Goal: Transaction & Acquisition: Purchase product/service

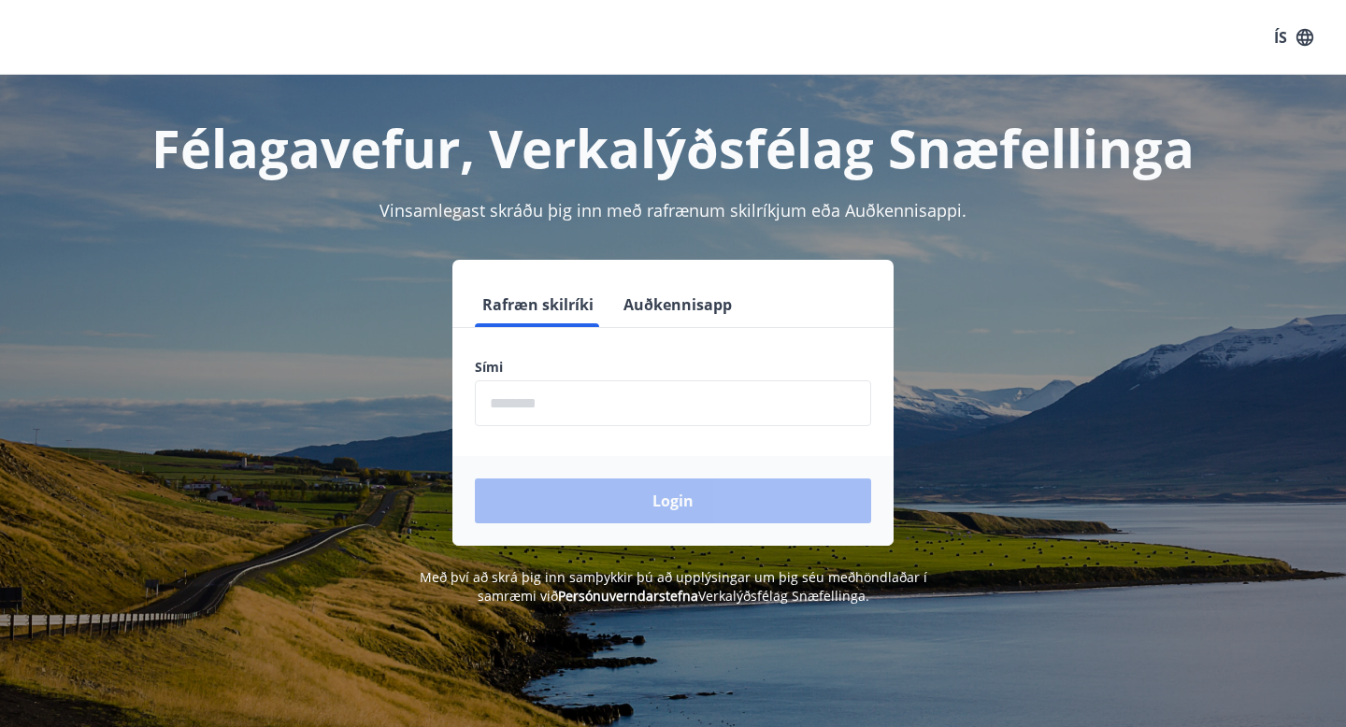
click at [671, 420] on input "phone" at bounding box center [673, 404] width 396 height 46
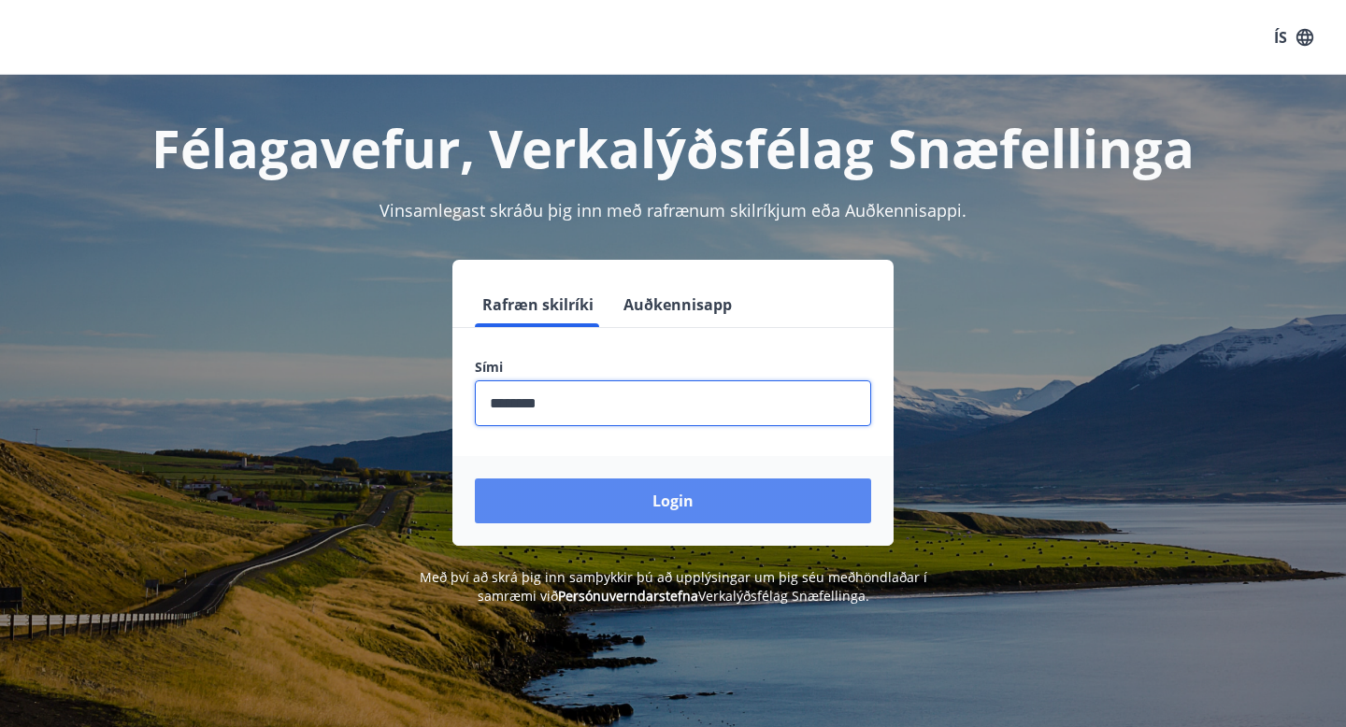
type input "********"
click at [684, 505] on button "Login" at bounding box center [673, 501] width 396 height 45
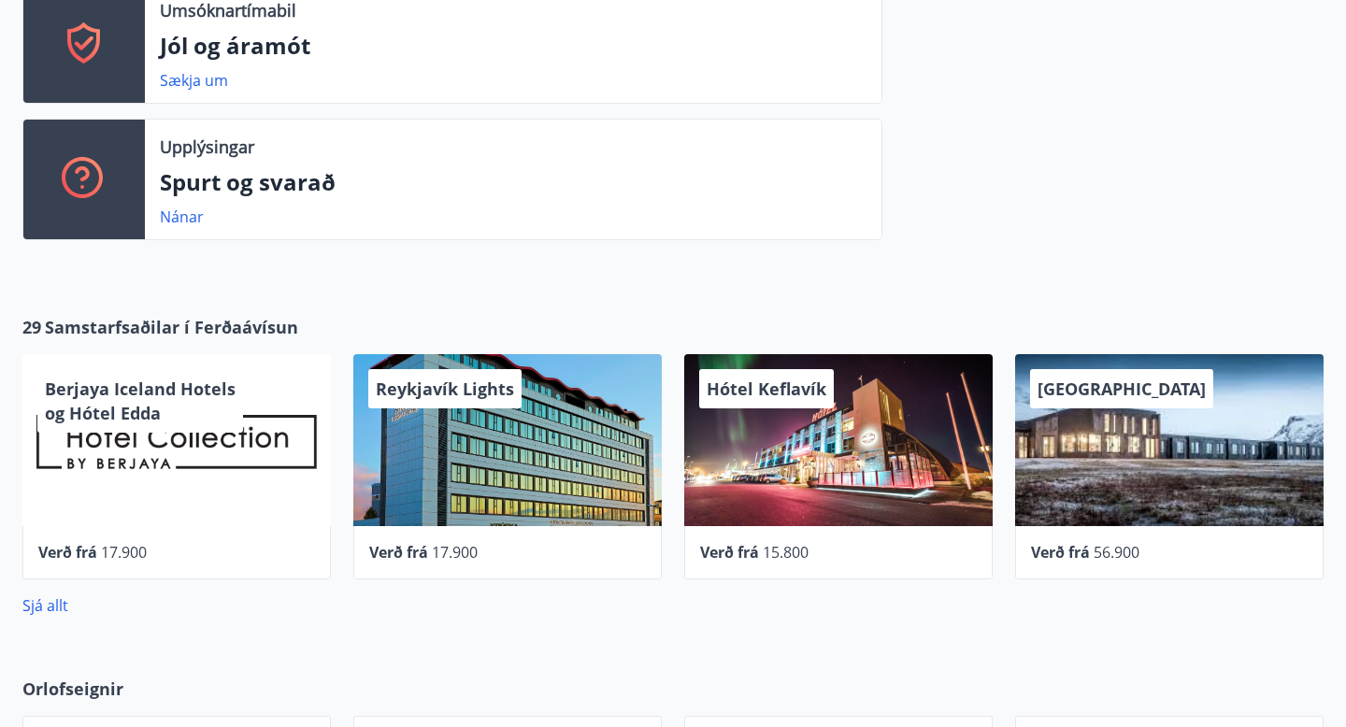
scroll to position [657, 0]
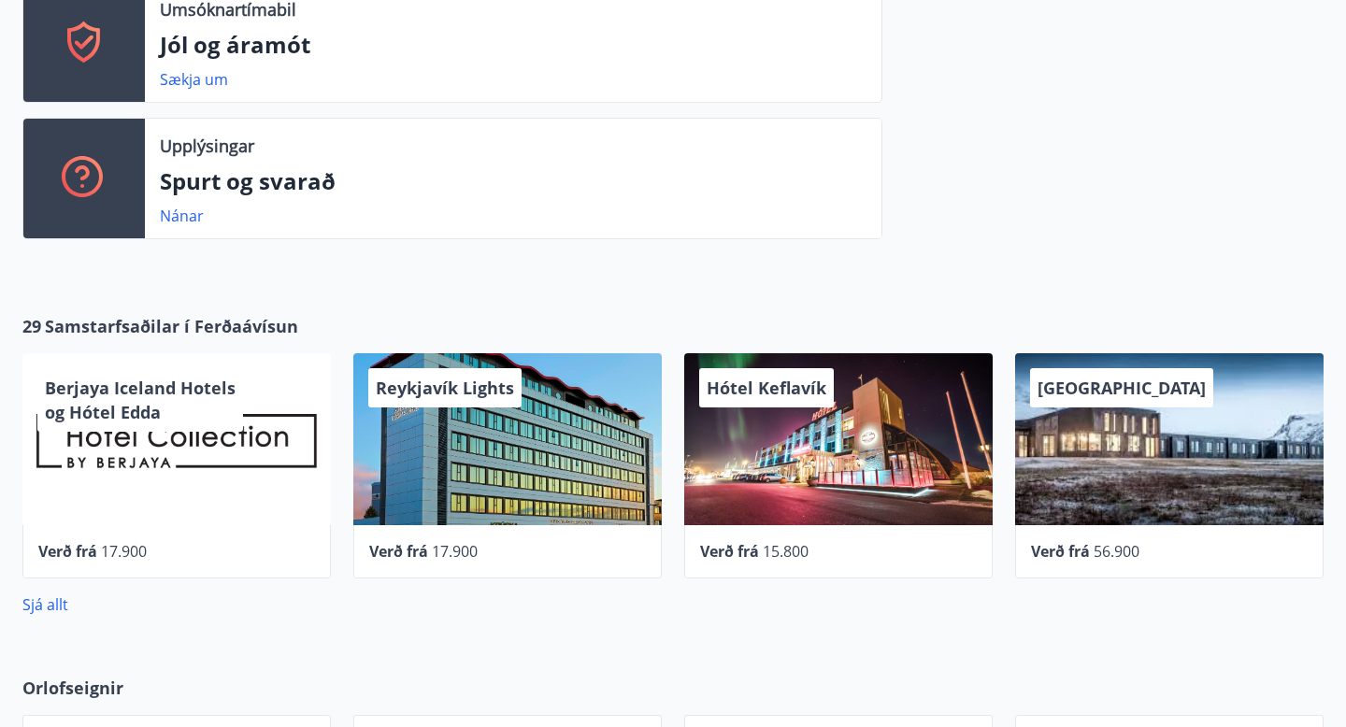
click at [202, 426] on div "Berjaya Iceland Hotels og Hótel Edda" at bounding box center [140, 400] width 206 height 64
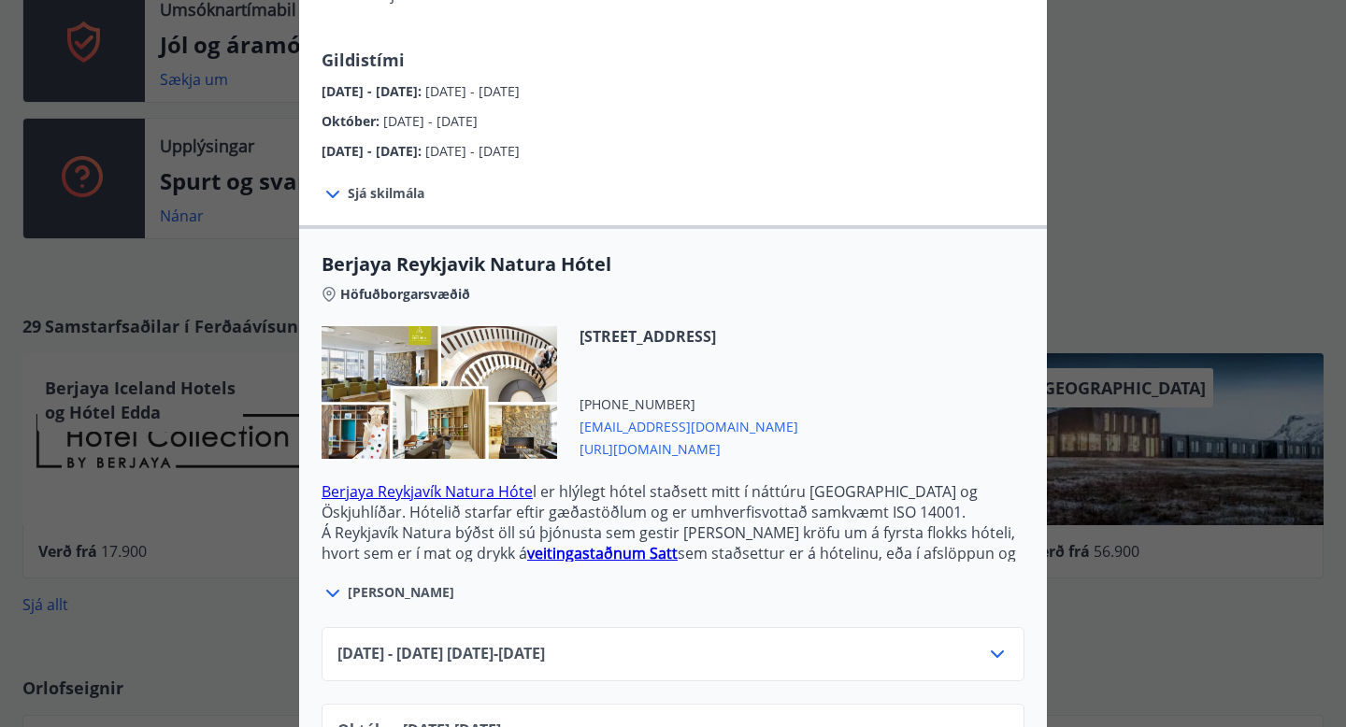
scroll to position [285, 0]
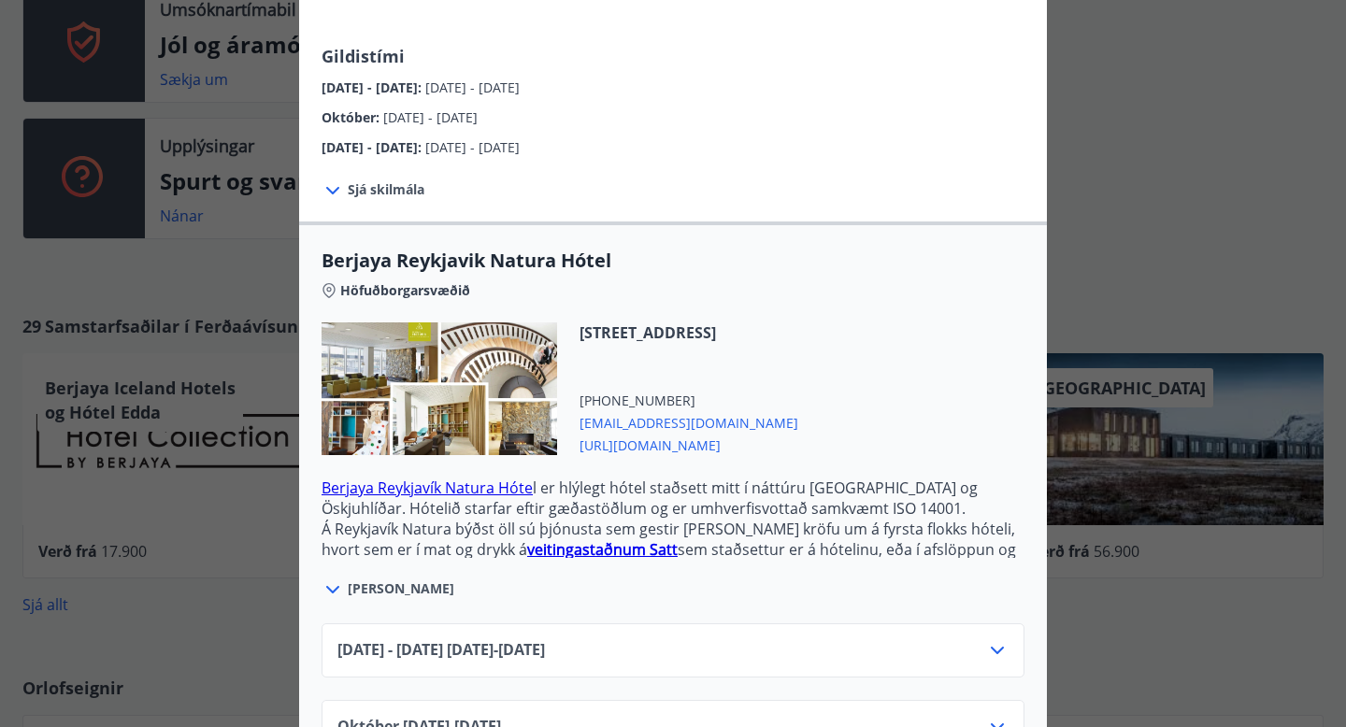
click at [395, 580] on span "Sjá meira" at bounding box center [401, 589] width 107 height 19
click at [337, 579] on icon at bounding box center [333, 590] width 22 height 22
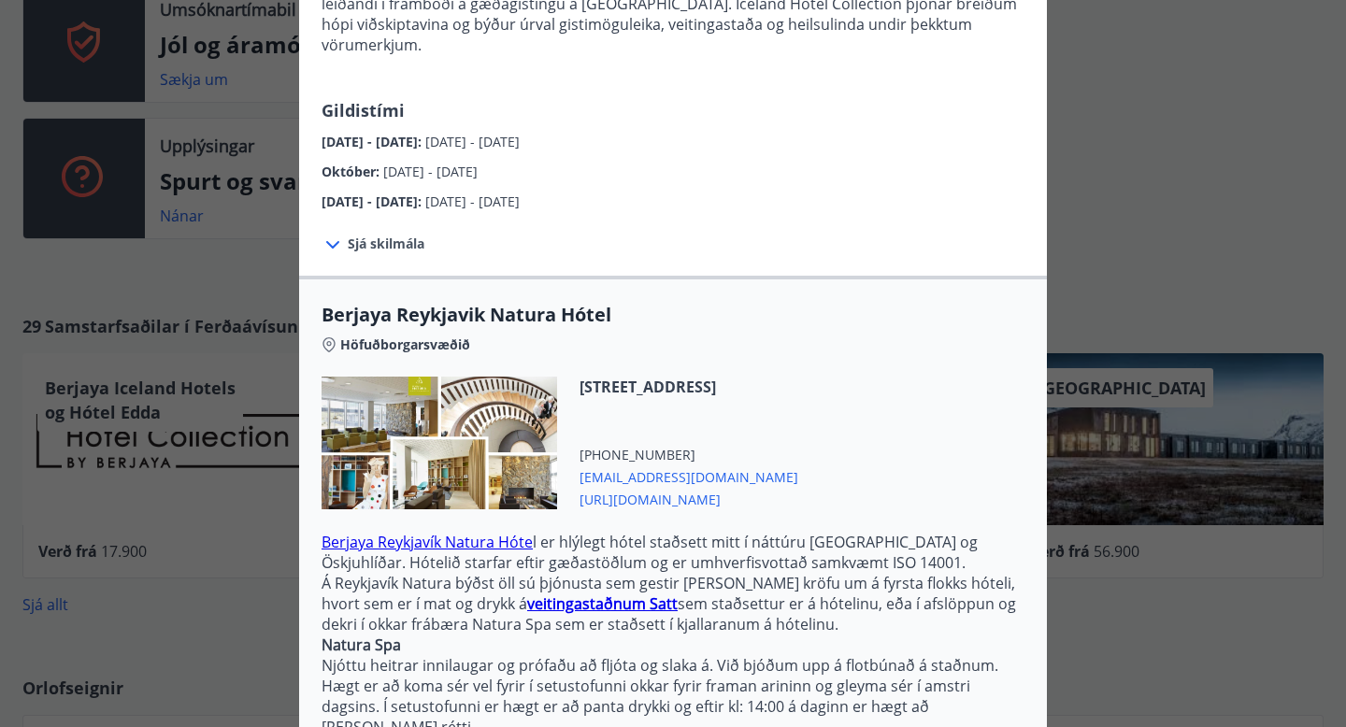
scroll to position [0, 0]
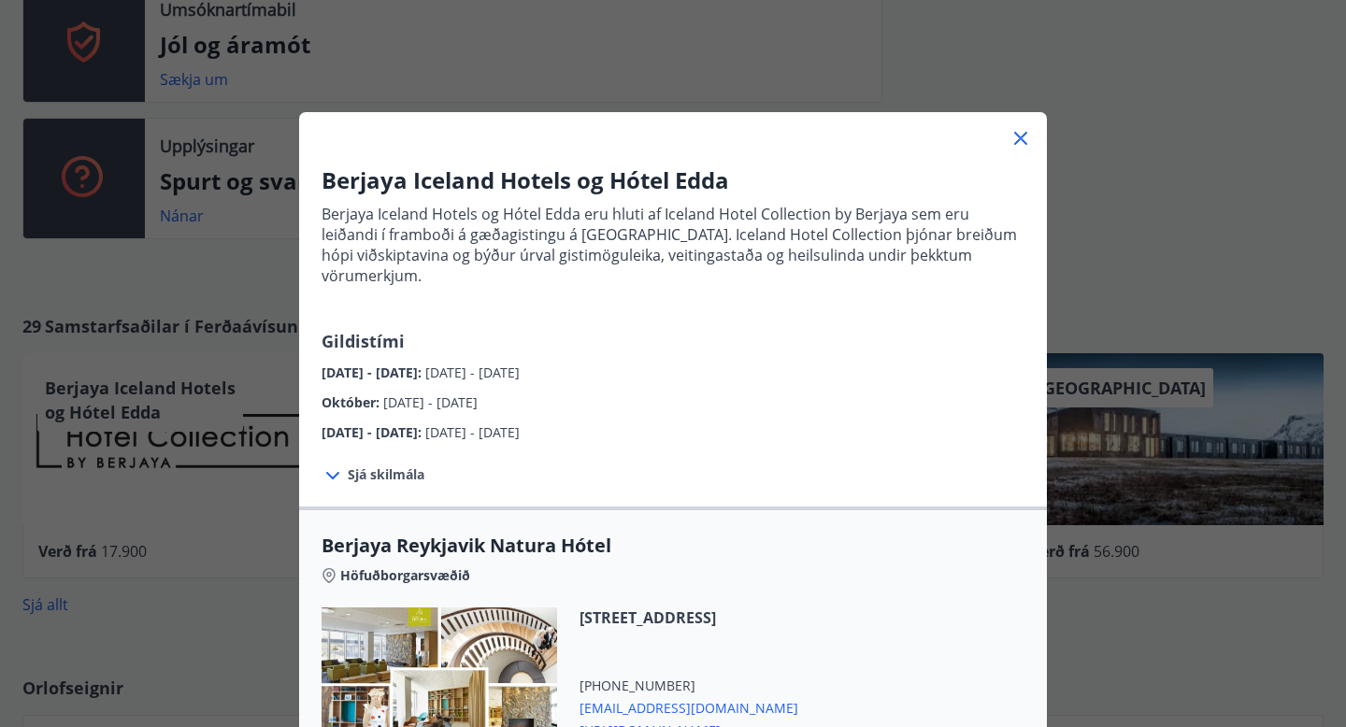
click at [1022, 137] on icon at bounding box center [1020, 138] width 13 height 13
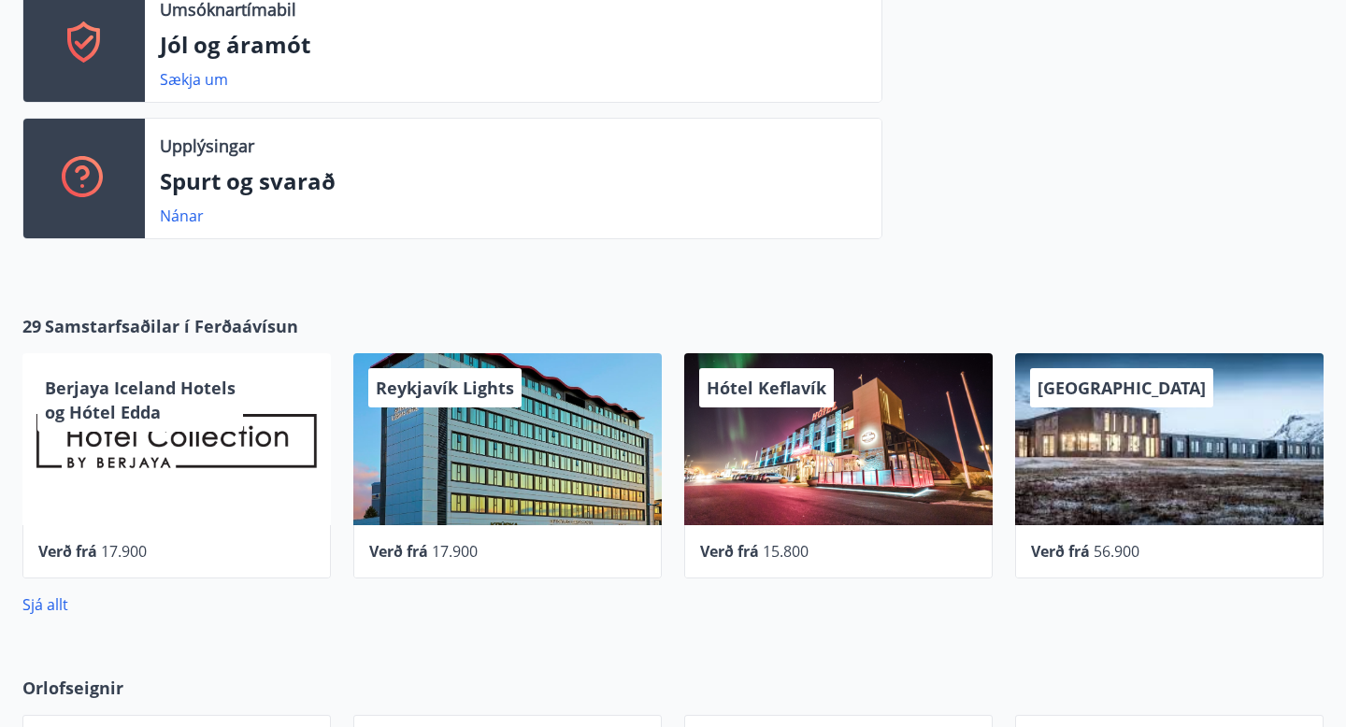
click at [474, 485] on div "Reykjavík Lights" at bounding box center [507, 439] width 309 height 172
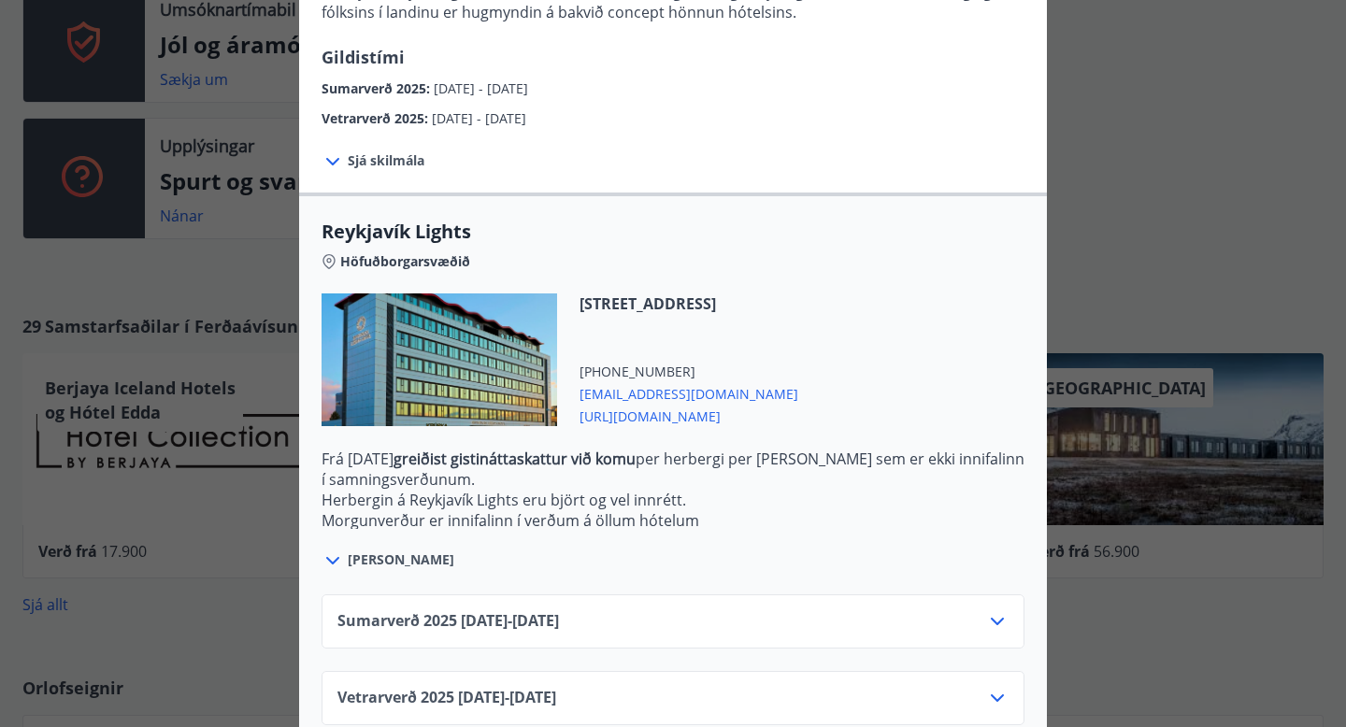
scroll to position [437, 0]
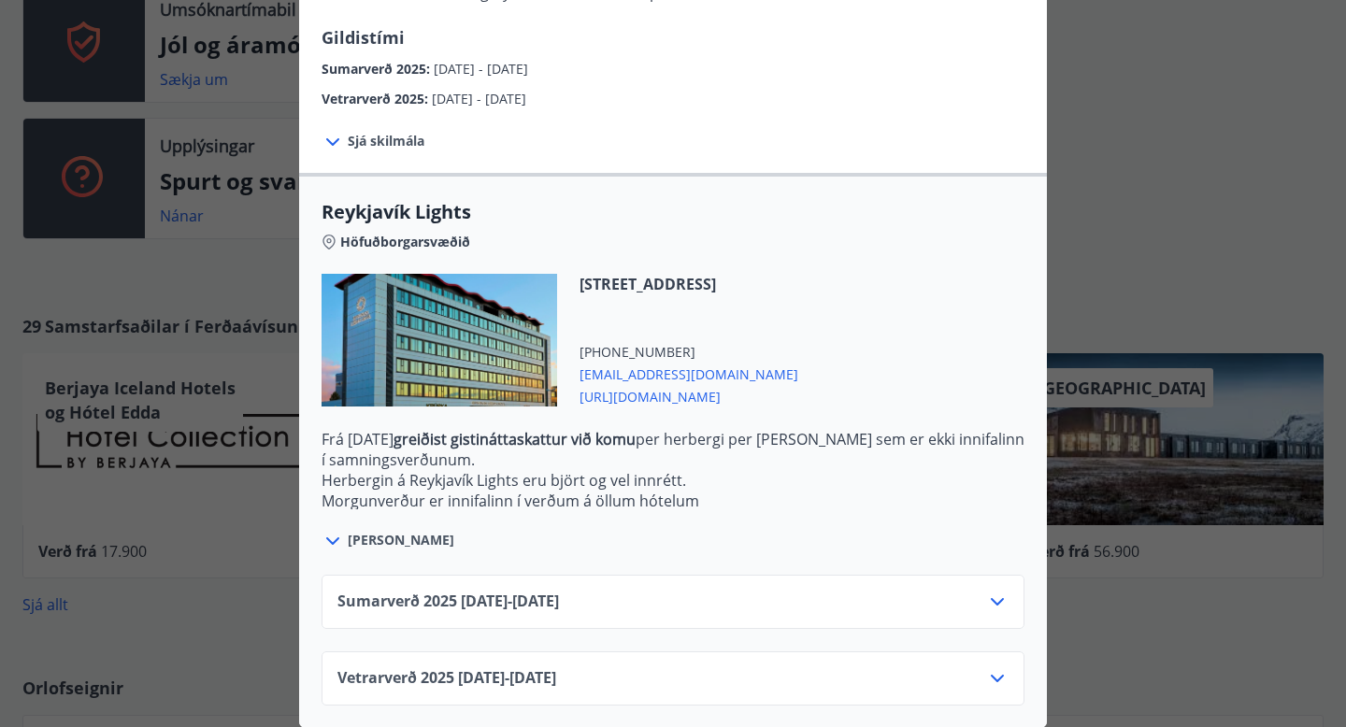
click at [324, 535] on icon at bounding box center [333, 541] width 22 height 22
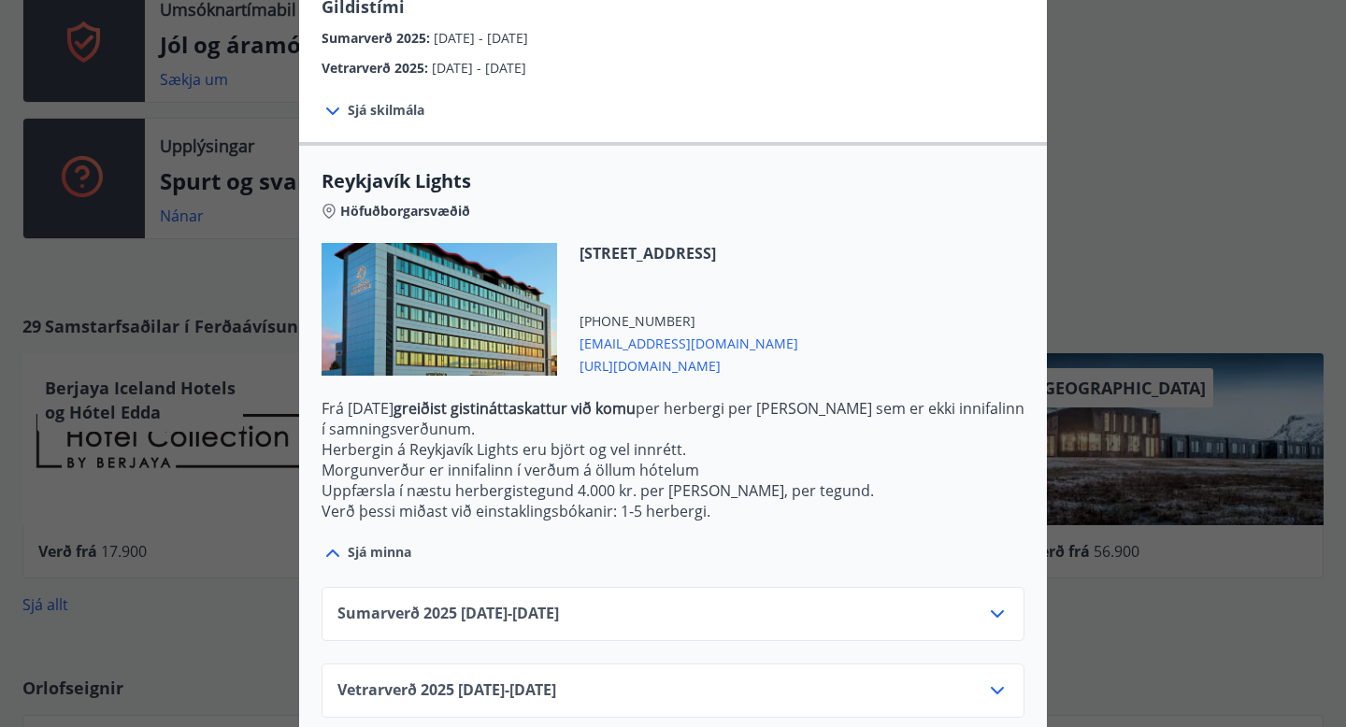
scroll to position [480, 0]
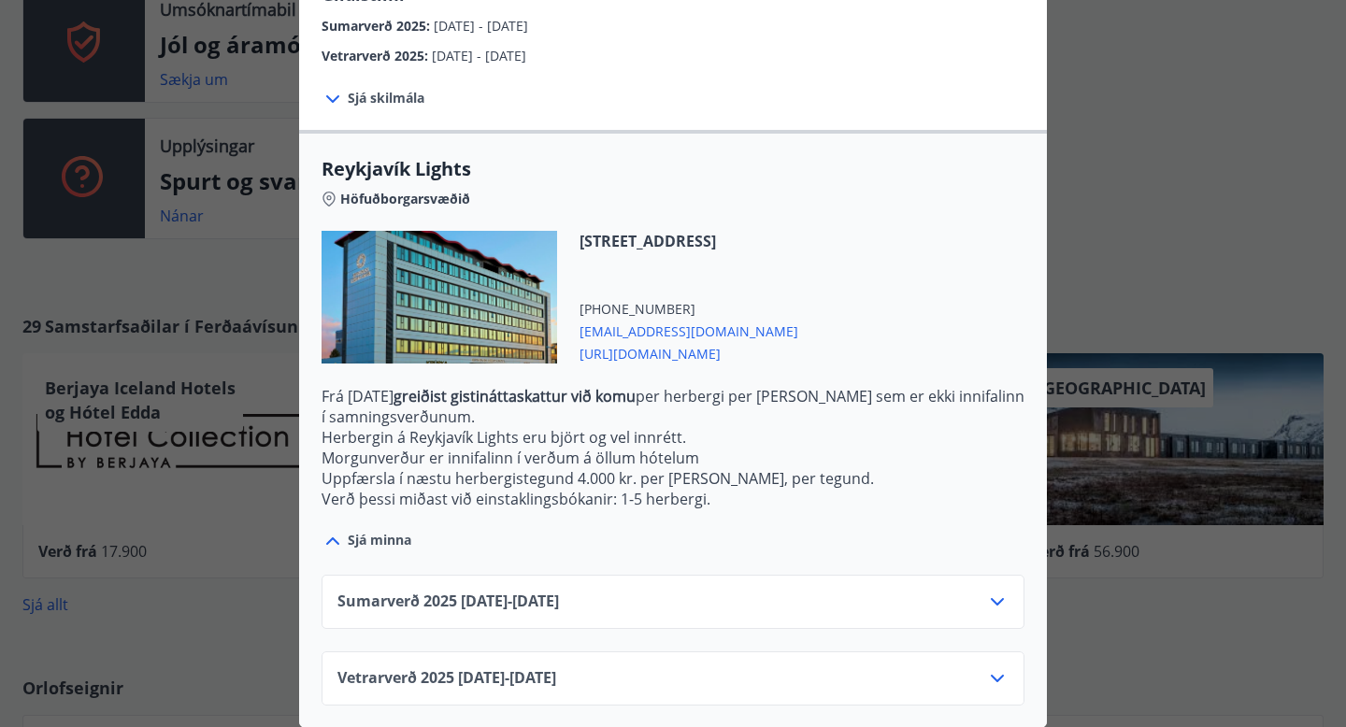
click at [689, 680] on div "Vetrarverð 2025 01.10.25 - 21.12.25" at bounding box center [673, 686] width 671 height 37
click at [993, 677] on icon at bounding box center [997, 678] width 13 height 7
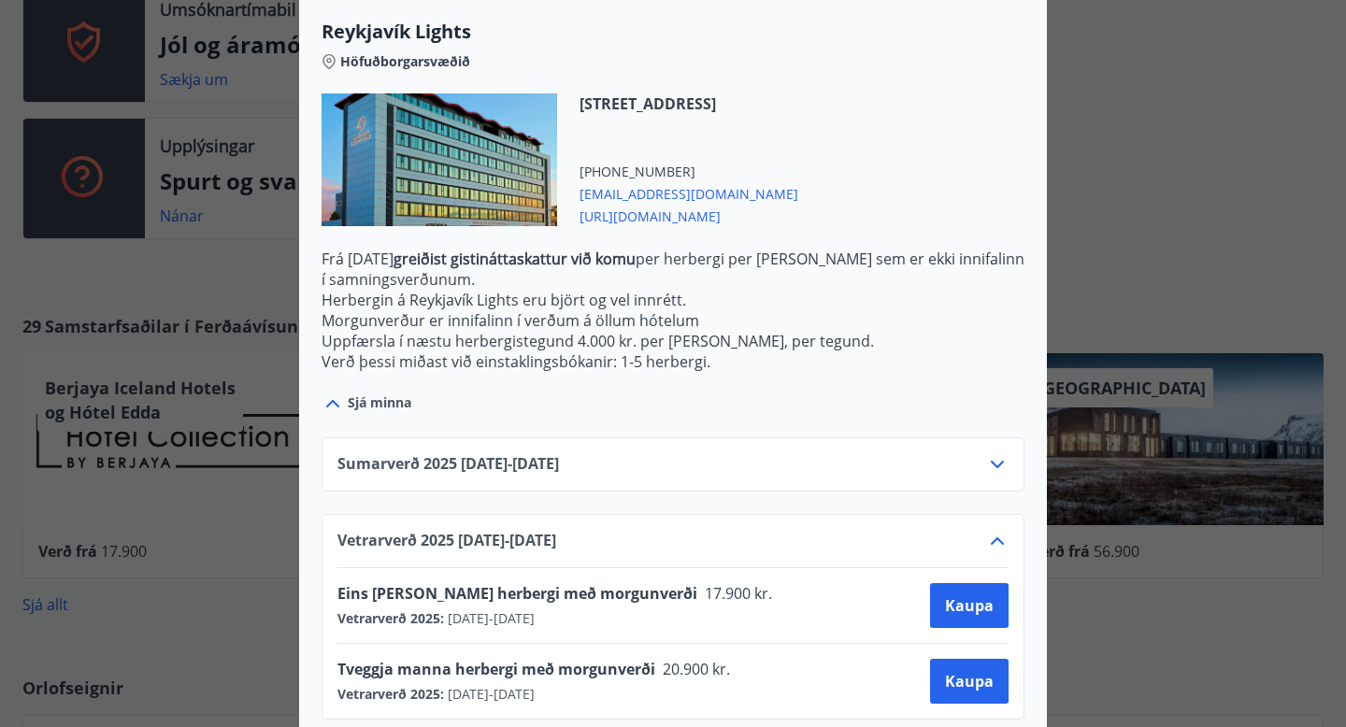
scroll to position [631, 0]
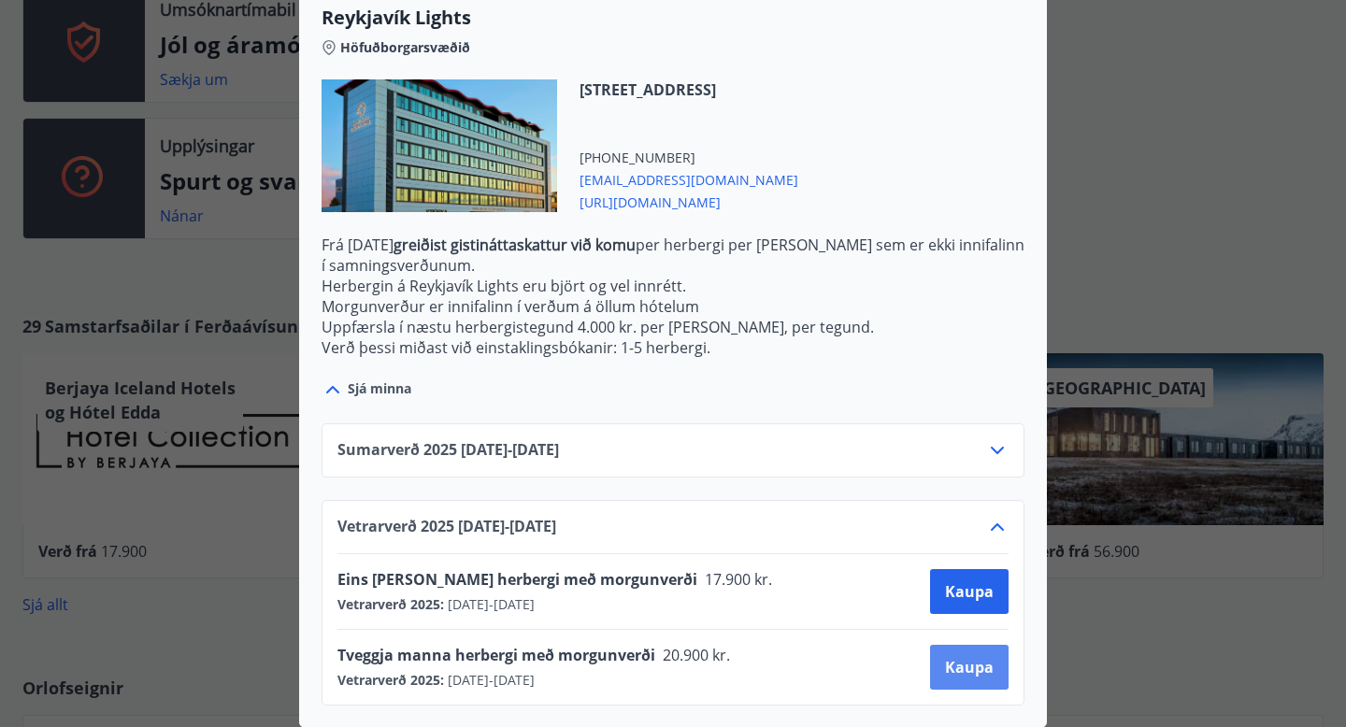
click at [943, 657] on button "Kaupa" at bounding box center [969, 667] width 79 height 45
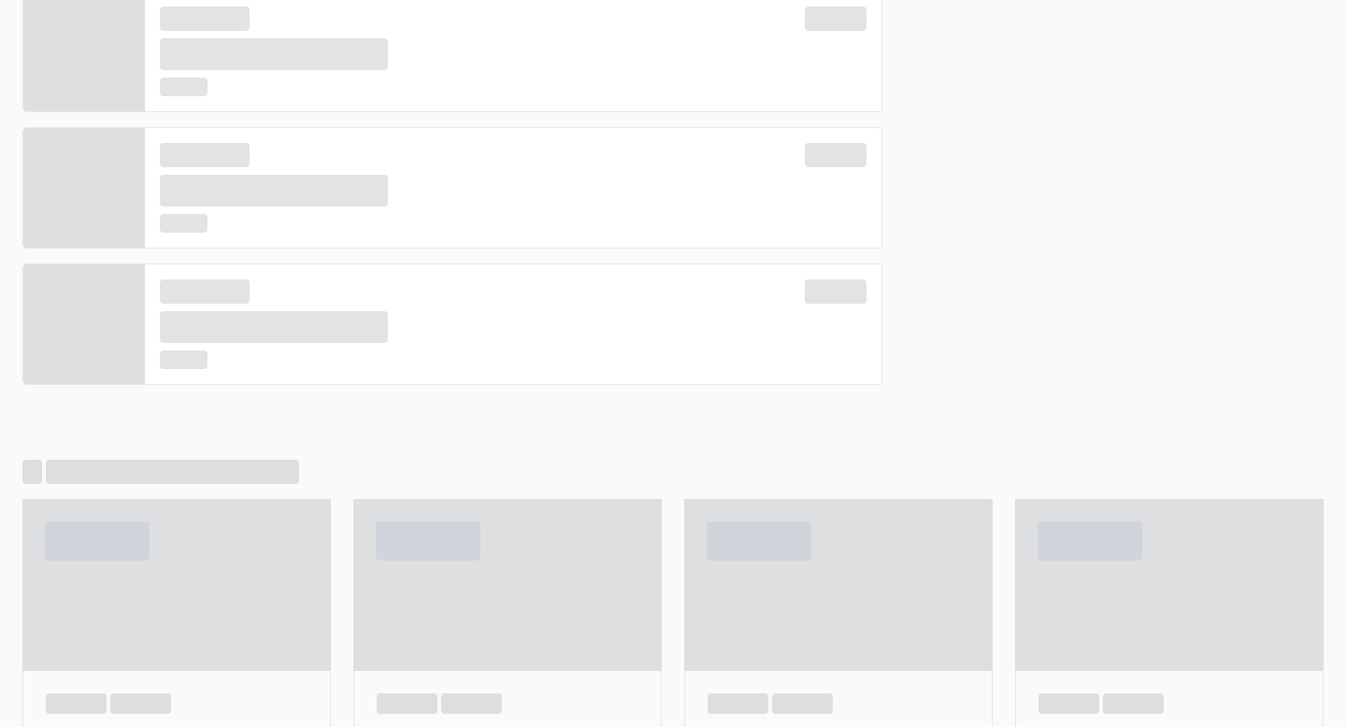
scroll to position [784, 0]
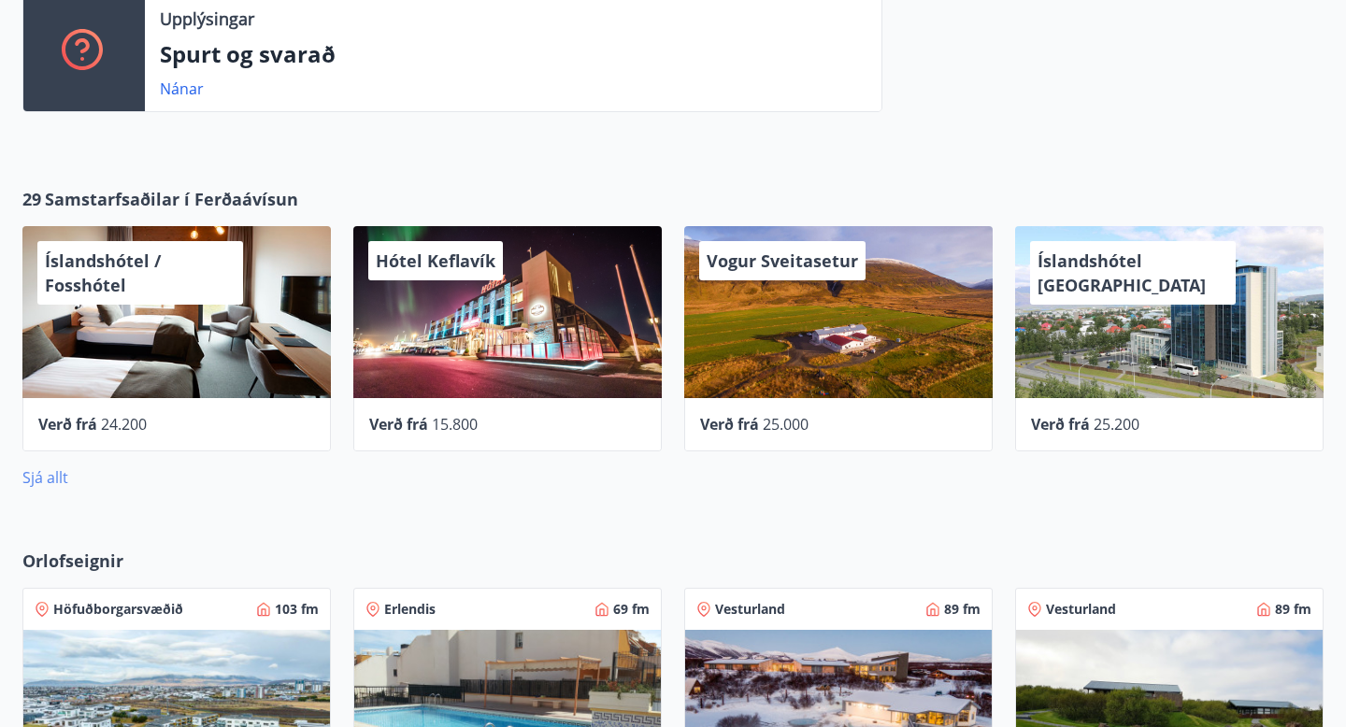
click at [56, 483] on link "Sjá allt" at bounding box center [45, 478] width 46 height 21
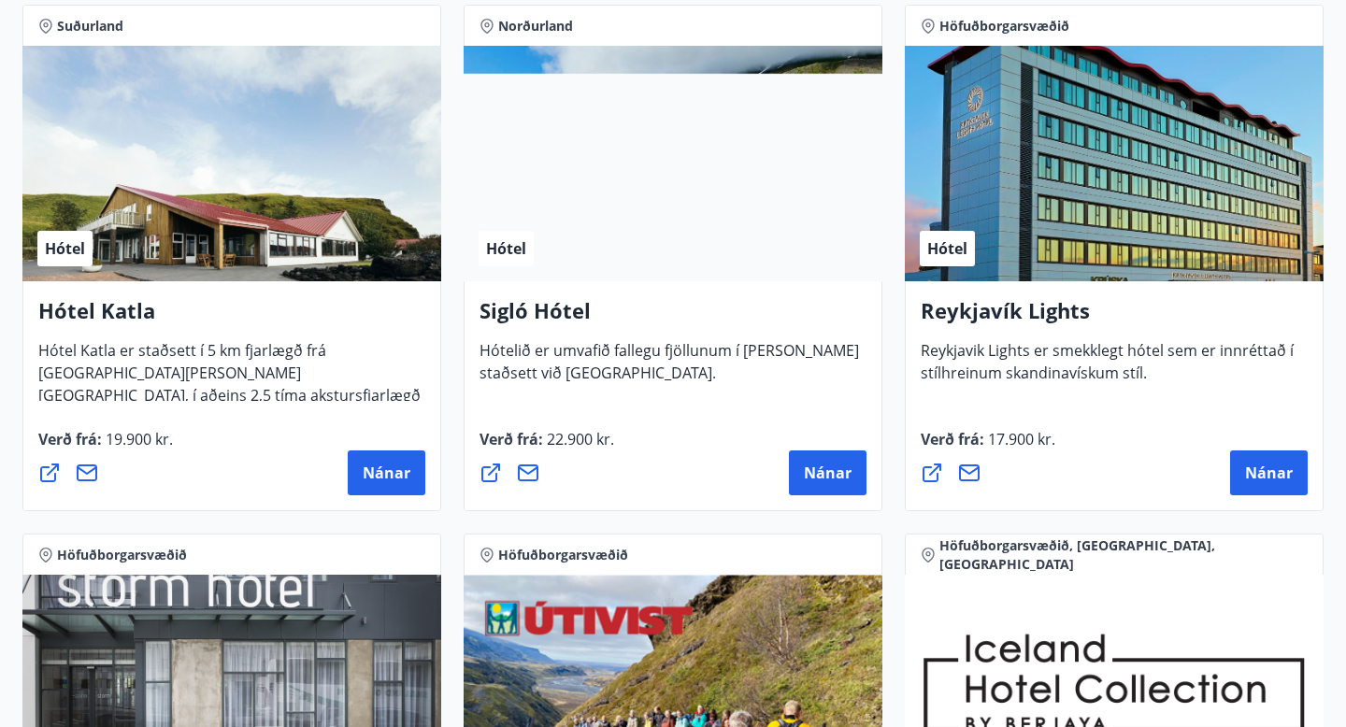
scroll to position [1419, 0]
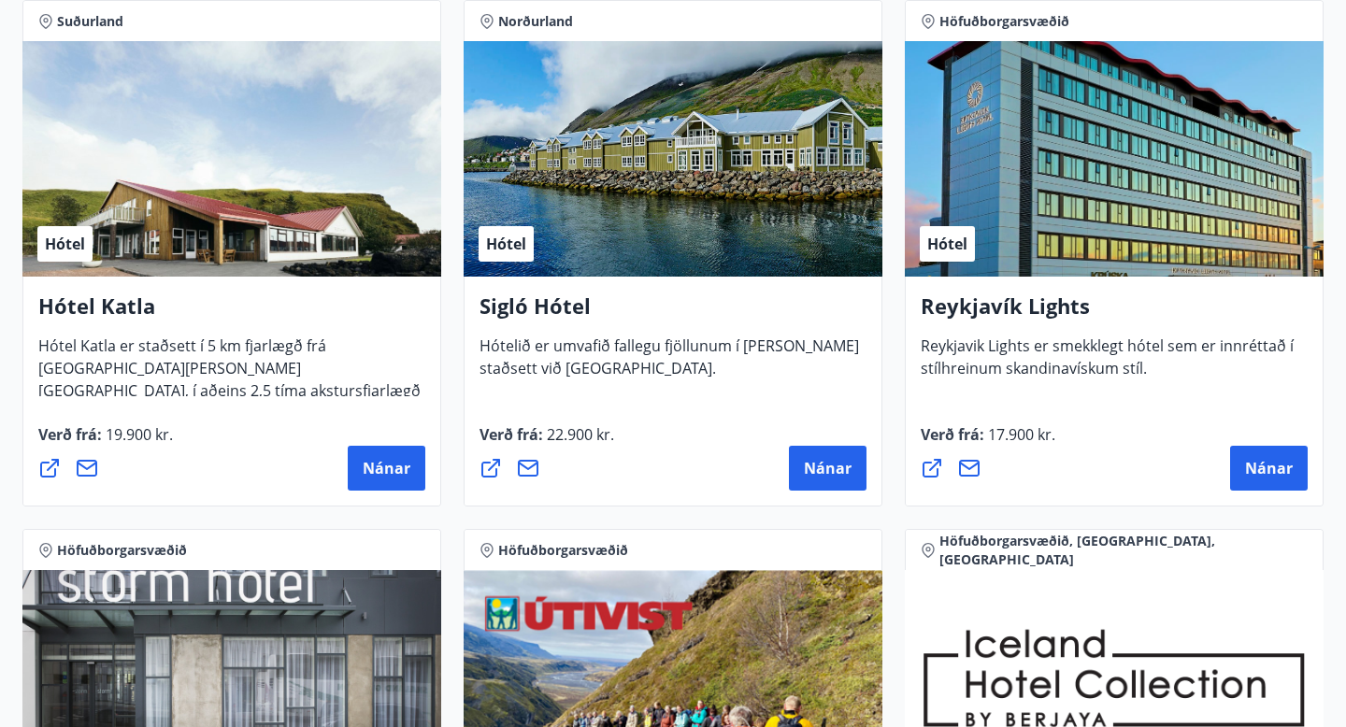
click at [935, 468] on icon at bounding box center [932, 468] width 22 height 22
click at [930, 470] on icon at bounding box center [932, 468] width 19 height 19
click at [1276, 477] on span "Nánar" at bounding box center [1269, 468] width 48 height 21
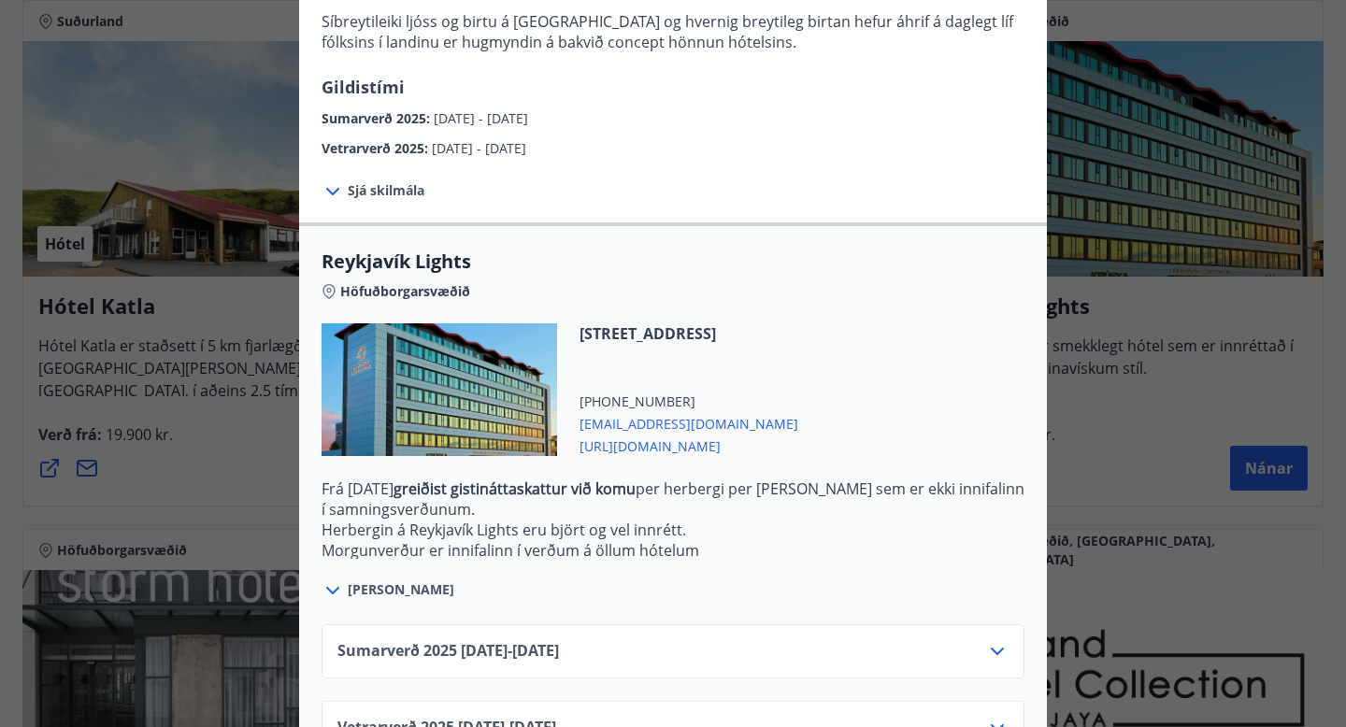
scroll to position [437, 0]
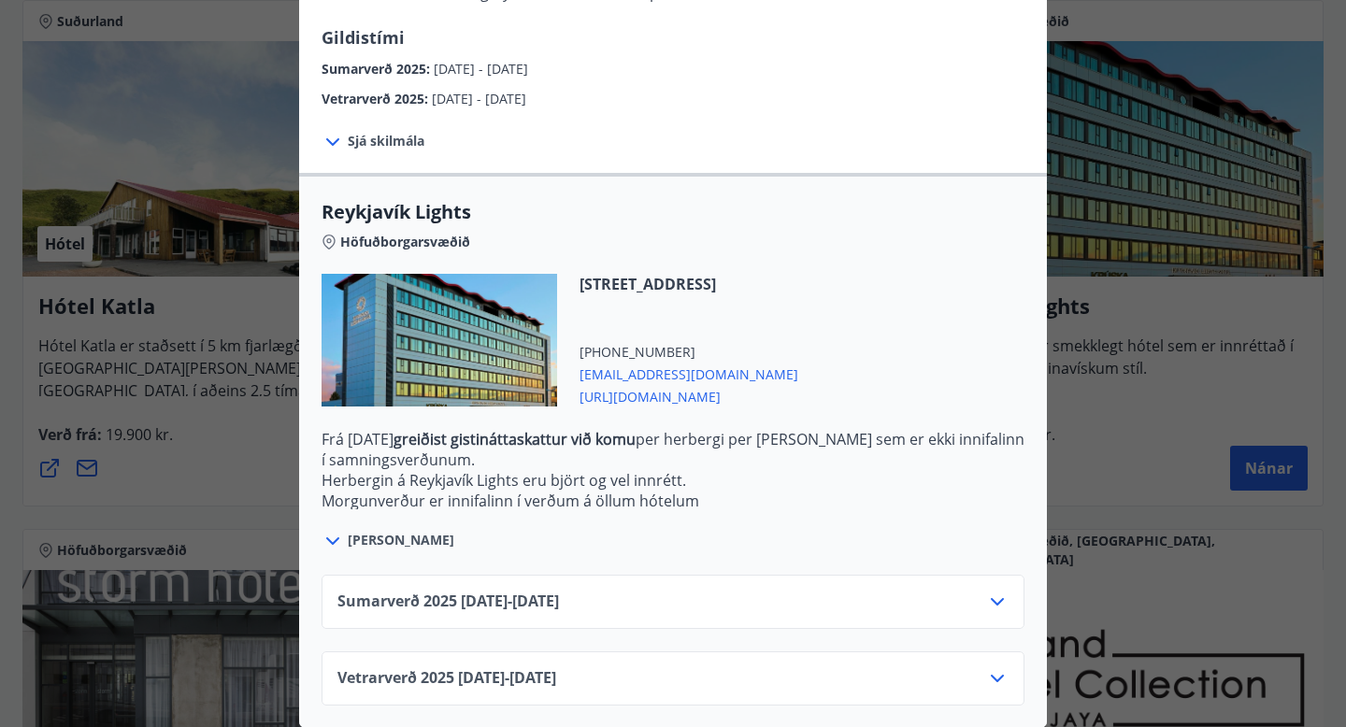
click at [756, 683] on div "Vetrarverð 2025 01.10.25 - 21.12.25" at bounding box center [673, 686] width 671 height 37
click at [984, 688] on div "Vetrarverð 2025 01.10.25 - 21.12.25" at bounding box center [673, 686] width 671 height 37
click at [1011, 604] on div "Sumarverð 2025 16.05.25 - 30.09.25" at bounding box center [673, 602] width 703 height 54
click at [1000, 604] on icon at bounding box center [997, 602] width 22 height 22
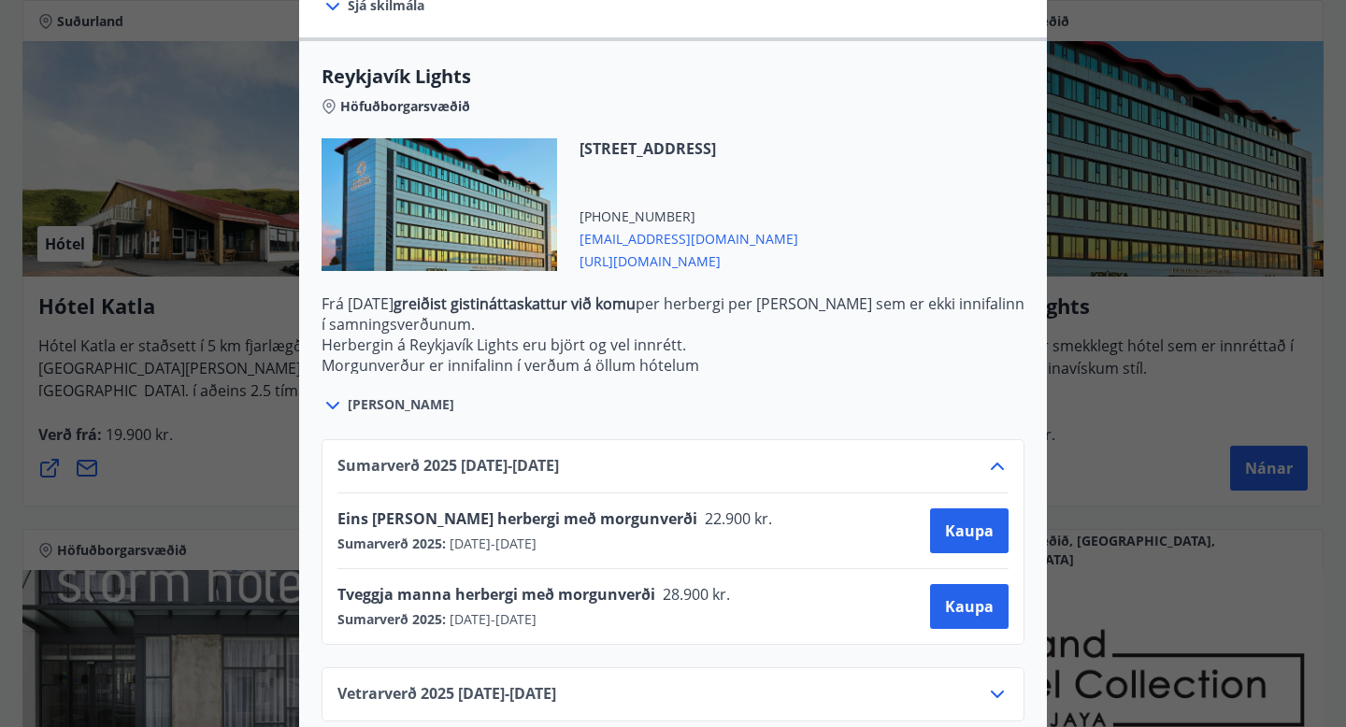
scroll to position [588, 0]
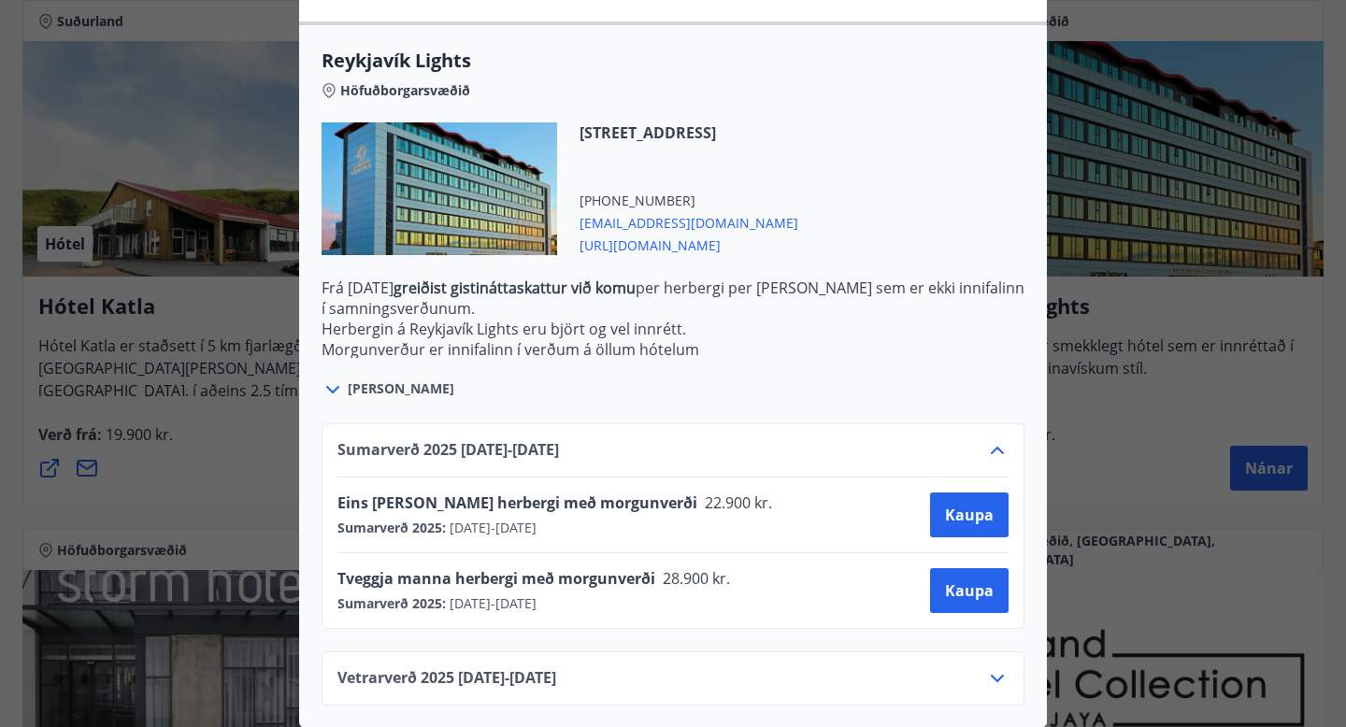
click at [1005, 451] on icon at bounding box center [997, 450] width 22 height 22
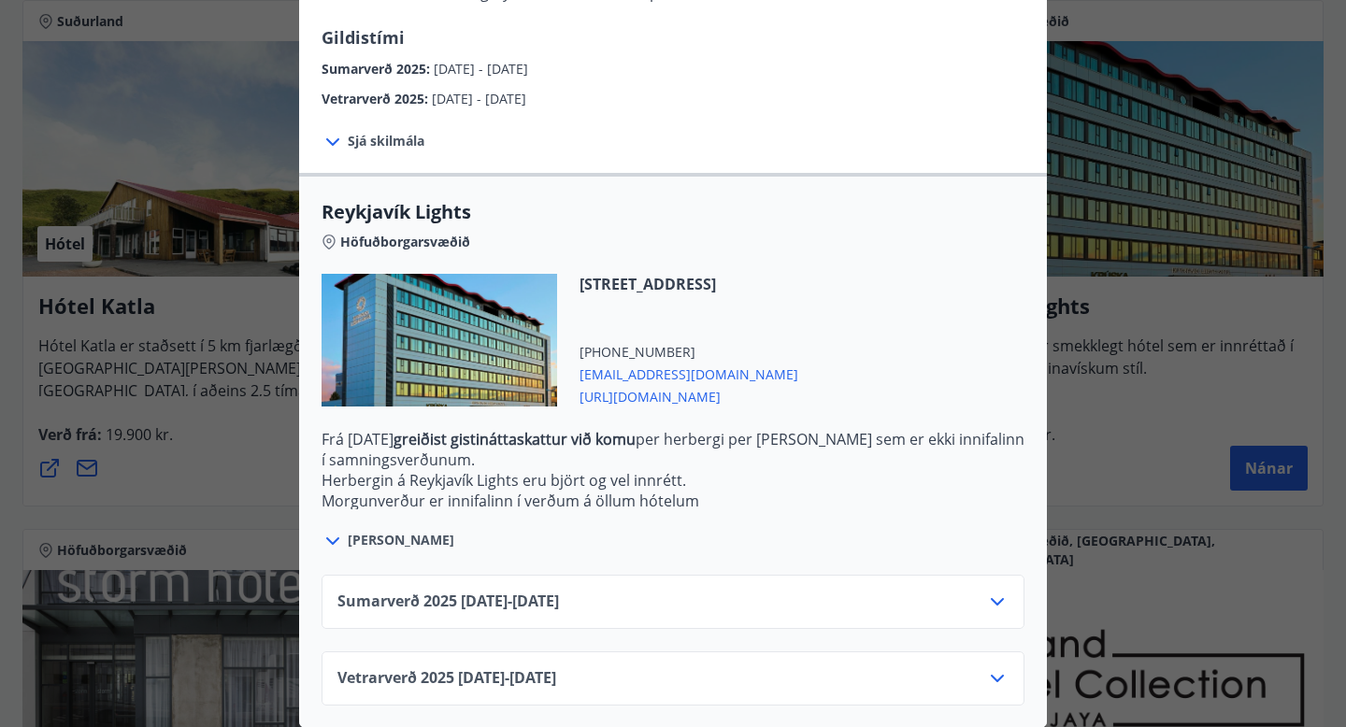
click at [1000, 679] on icon at bounding box center [997, 679] width 22 height 22
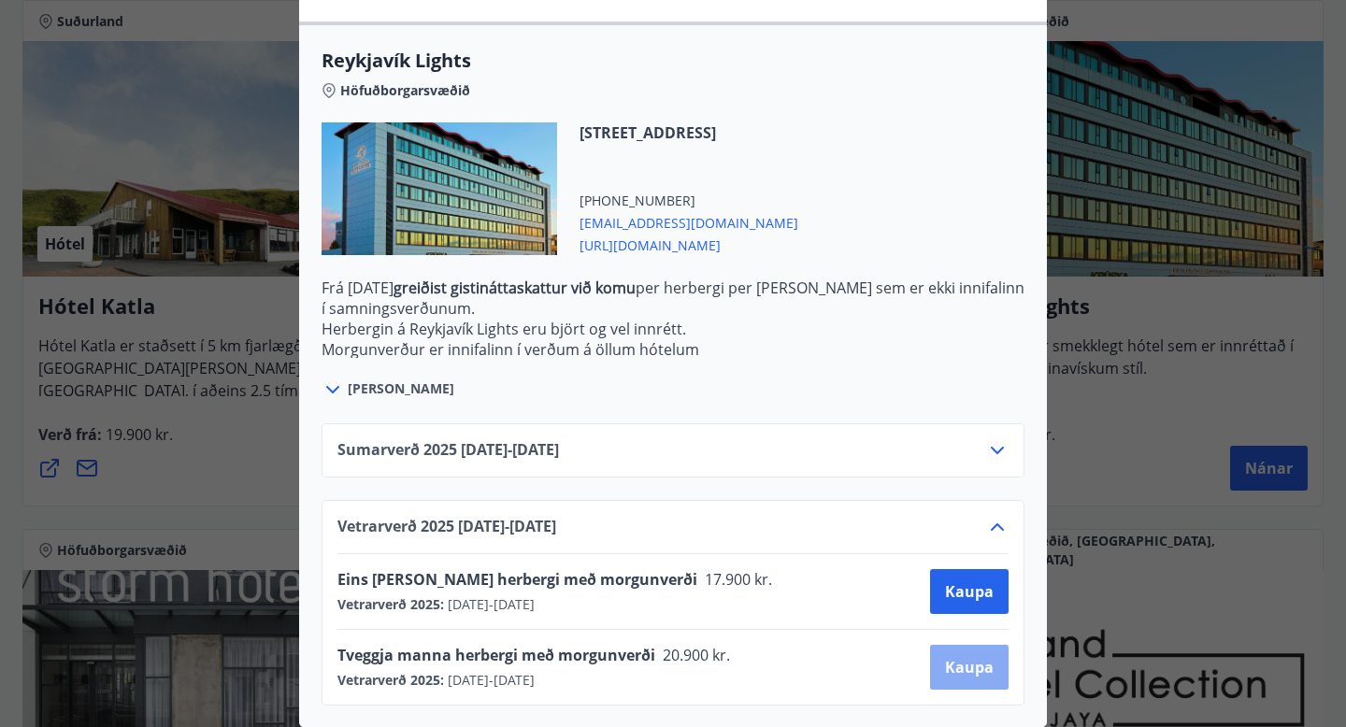
click at [949, 672] on span "Kaupa" at bounding box center [969, 667] width 49 height 21
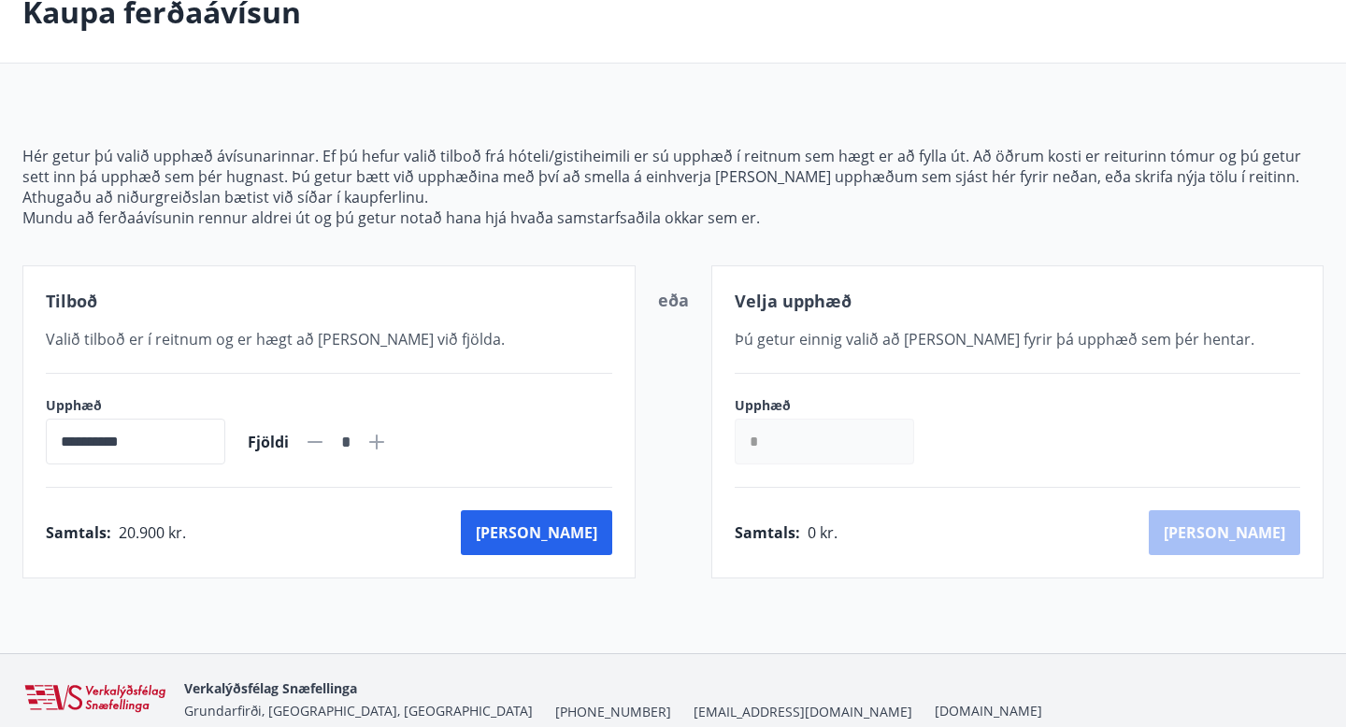
scroll to position [196, 0]
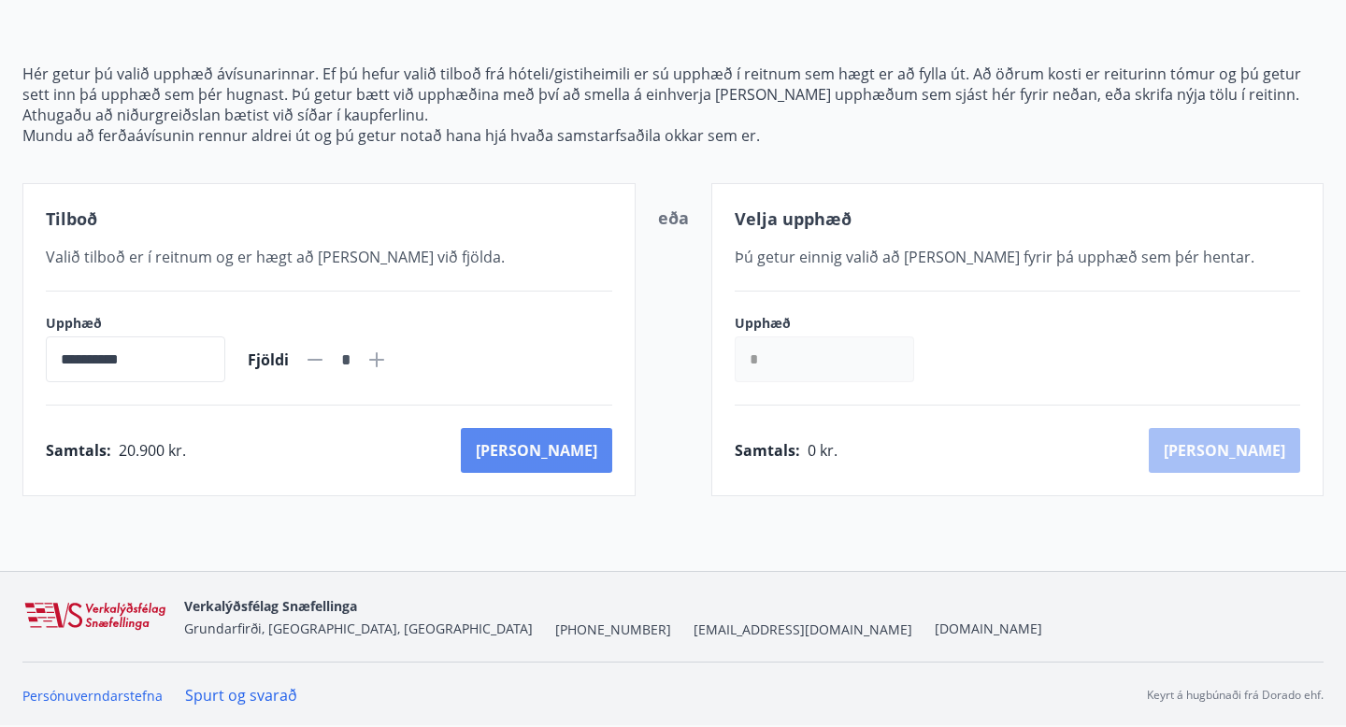
click at [584, 451] on button "Kaup" at bounding box center [536, 450] width 151 height 45
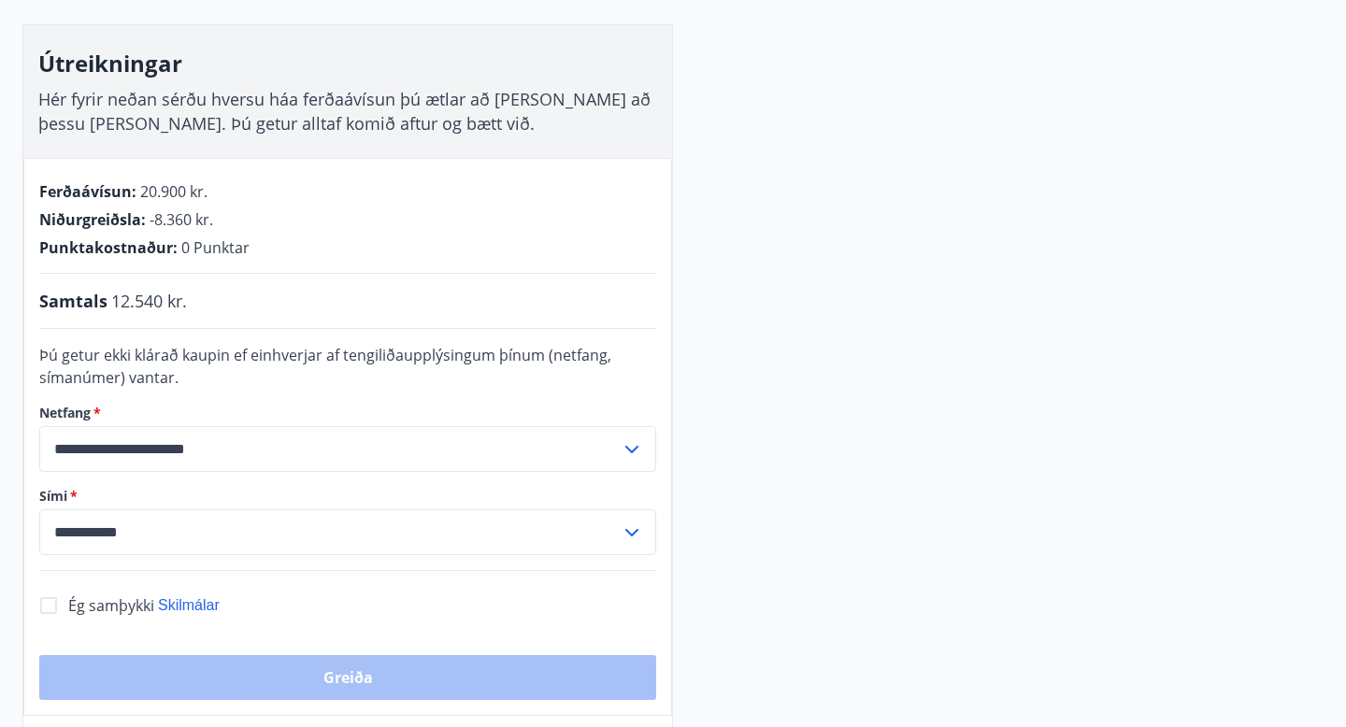
scroll to position [332, 0]
